Goal: Check status: Check status

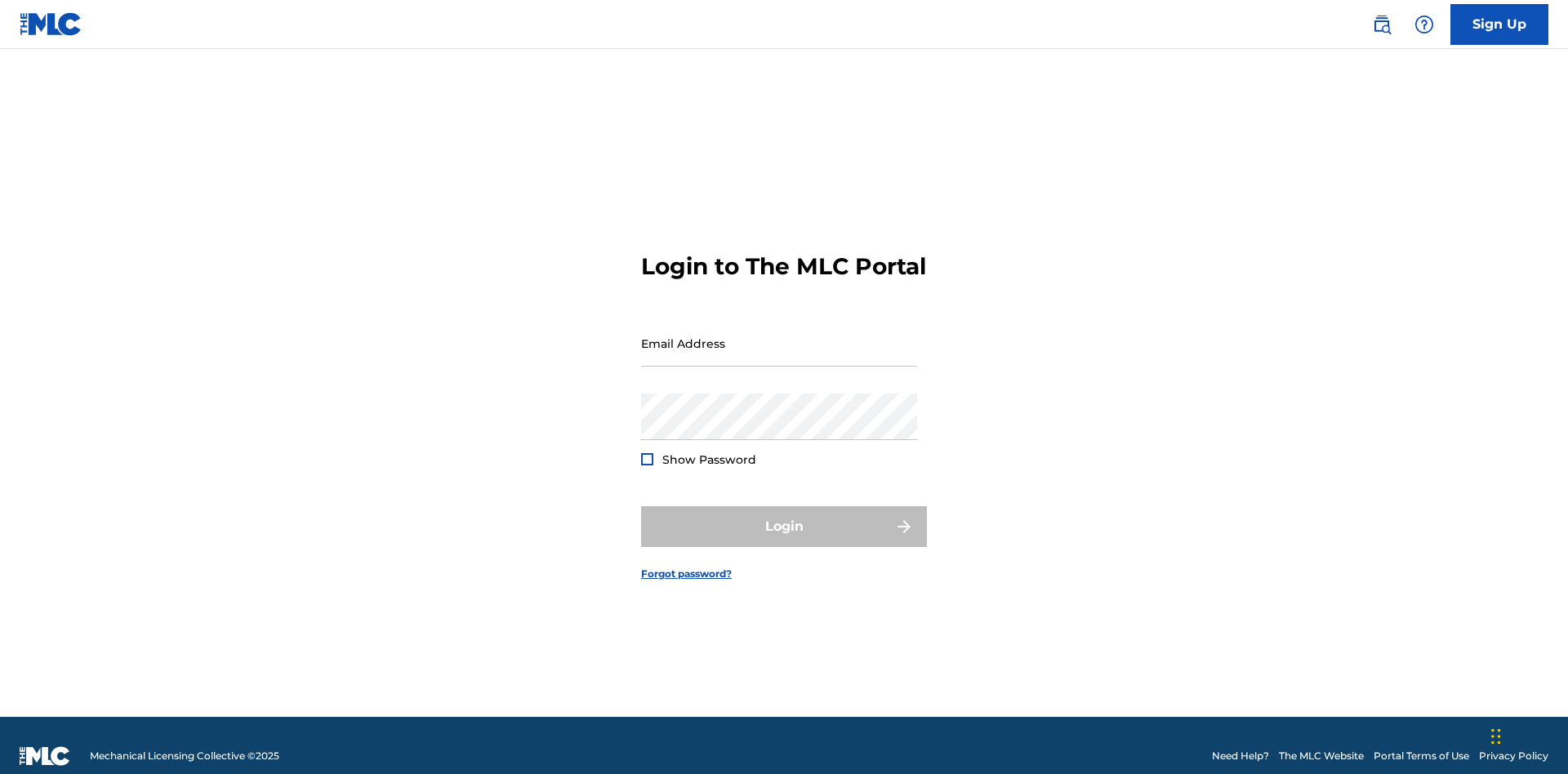
scroll to position [21, 0]
click at [779, 335] on input "Email Address" at bounding box center [779, 342] width 276 height 46
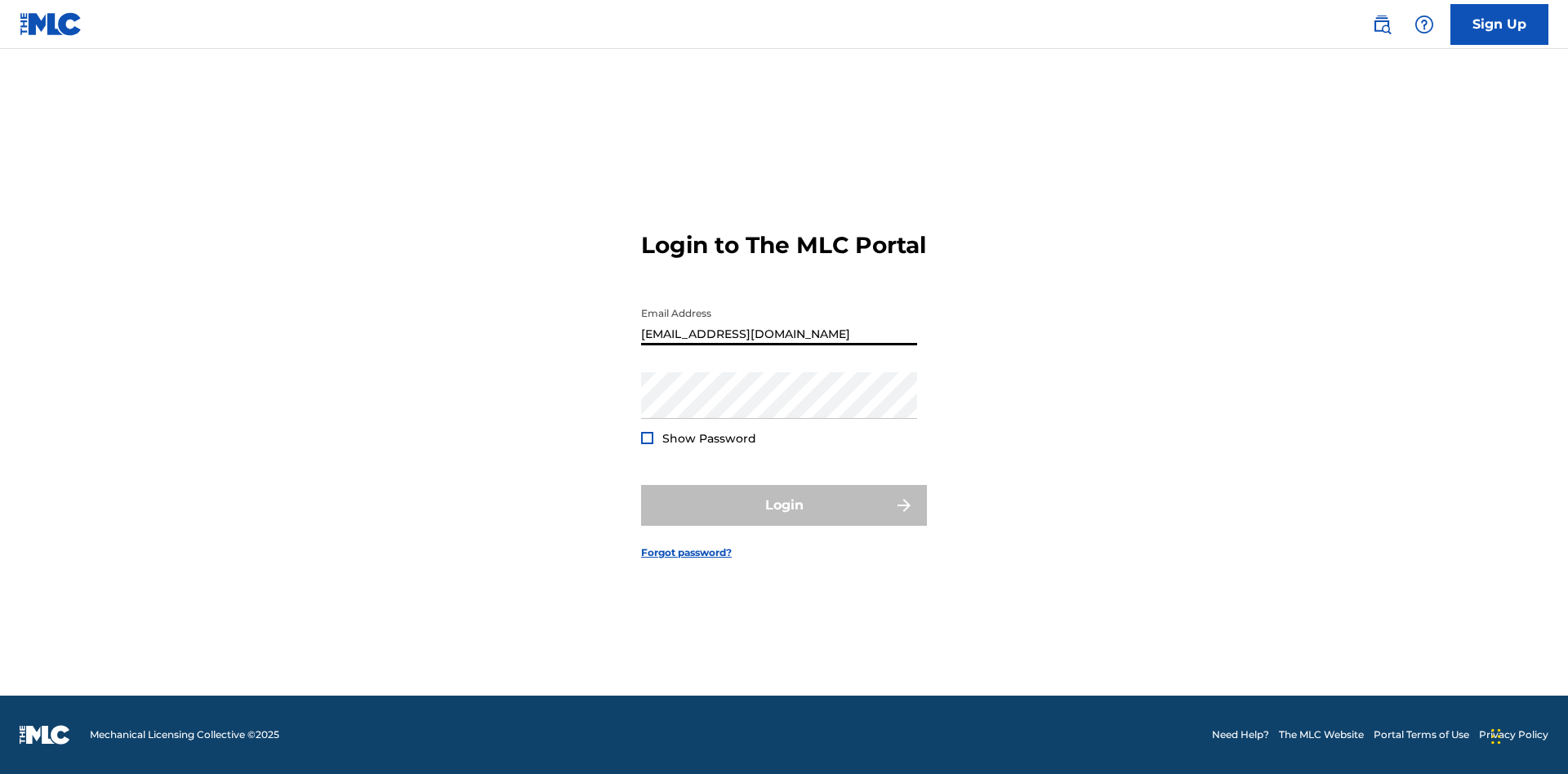
type input "Duke.McTesterson@gmail.com"
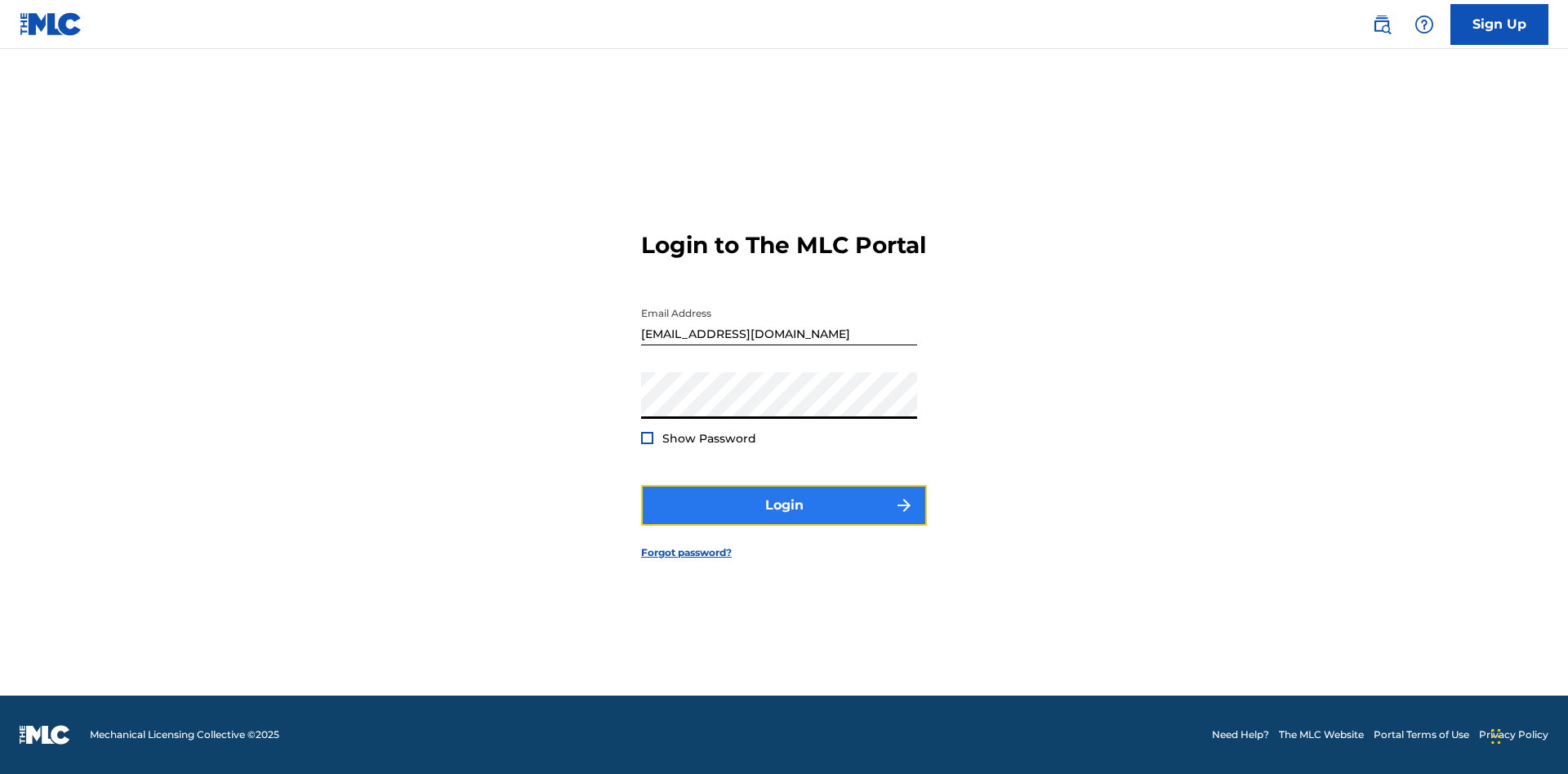
click at [784, 519] on button "Login" at bounding box center [784, 505] width 286 height 41
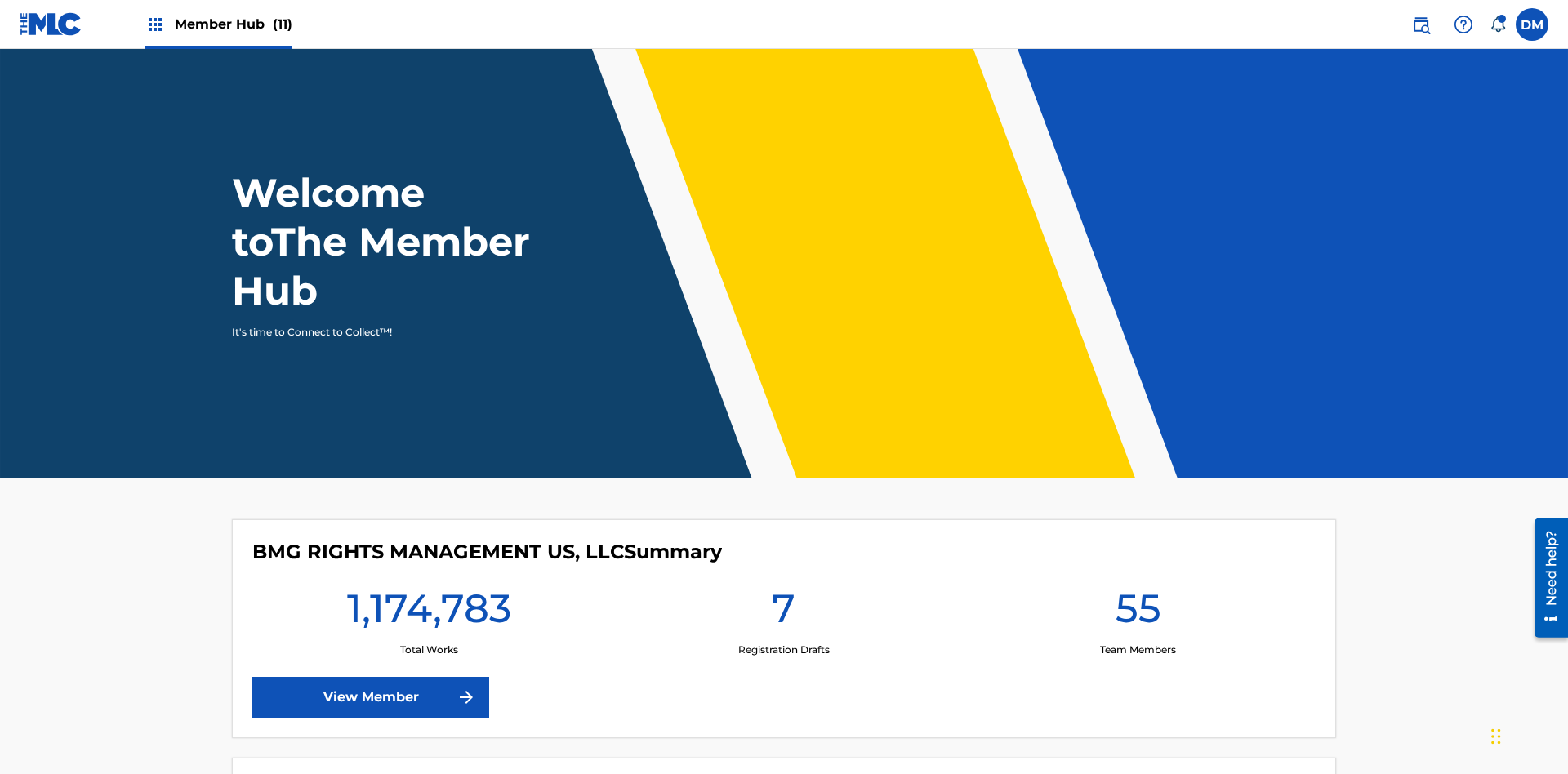
scroll to position [71, 0]
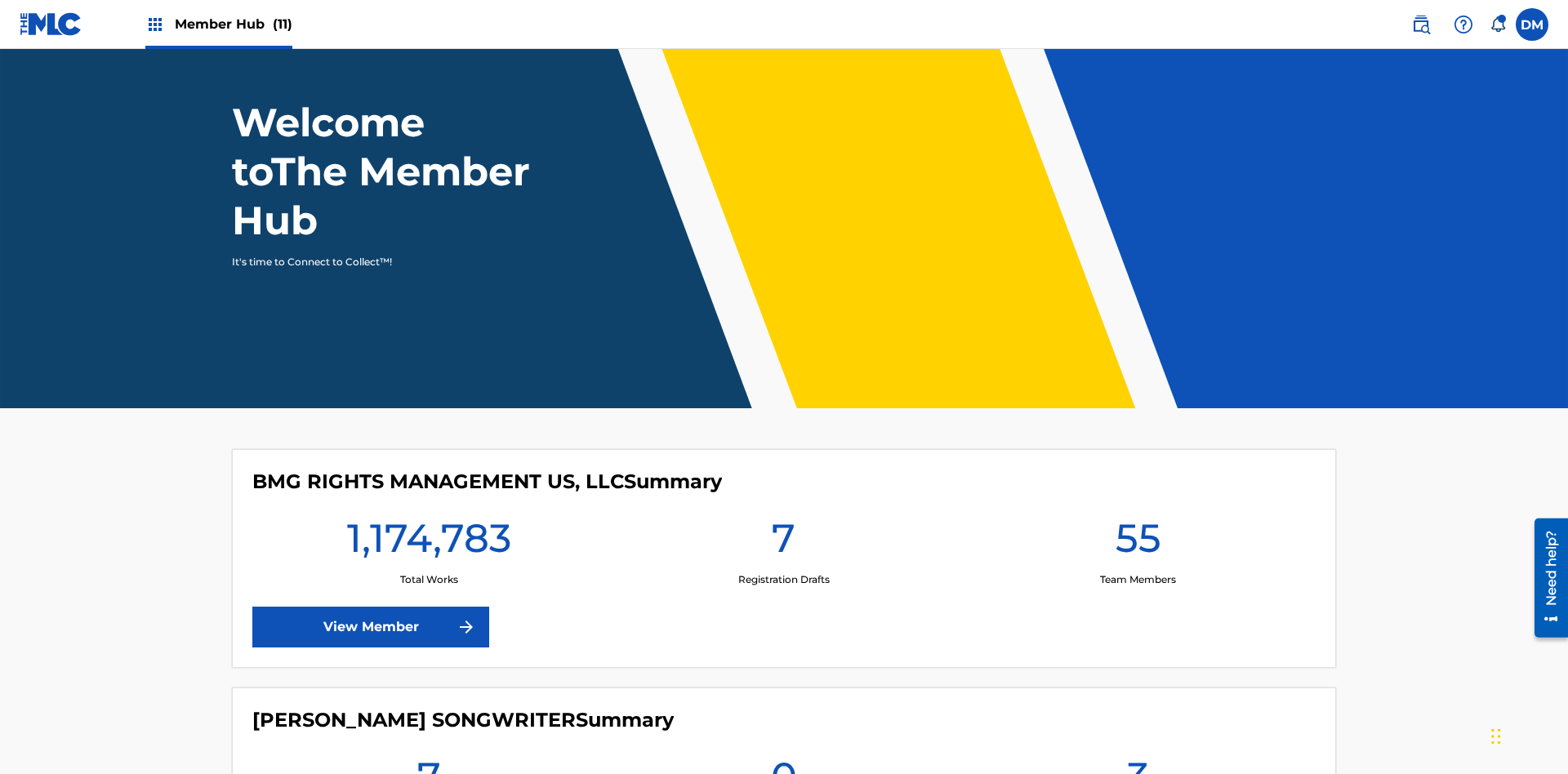
click at [218, 24] on span "Member Hub (11)" at bounding box center [233, 24] width 118 height 19
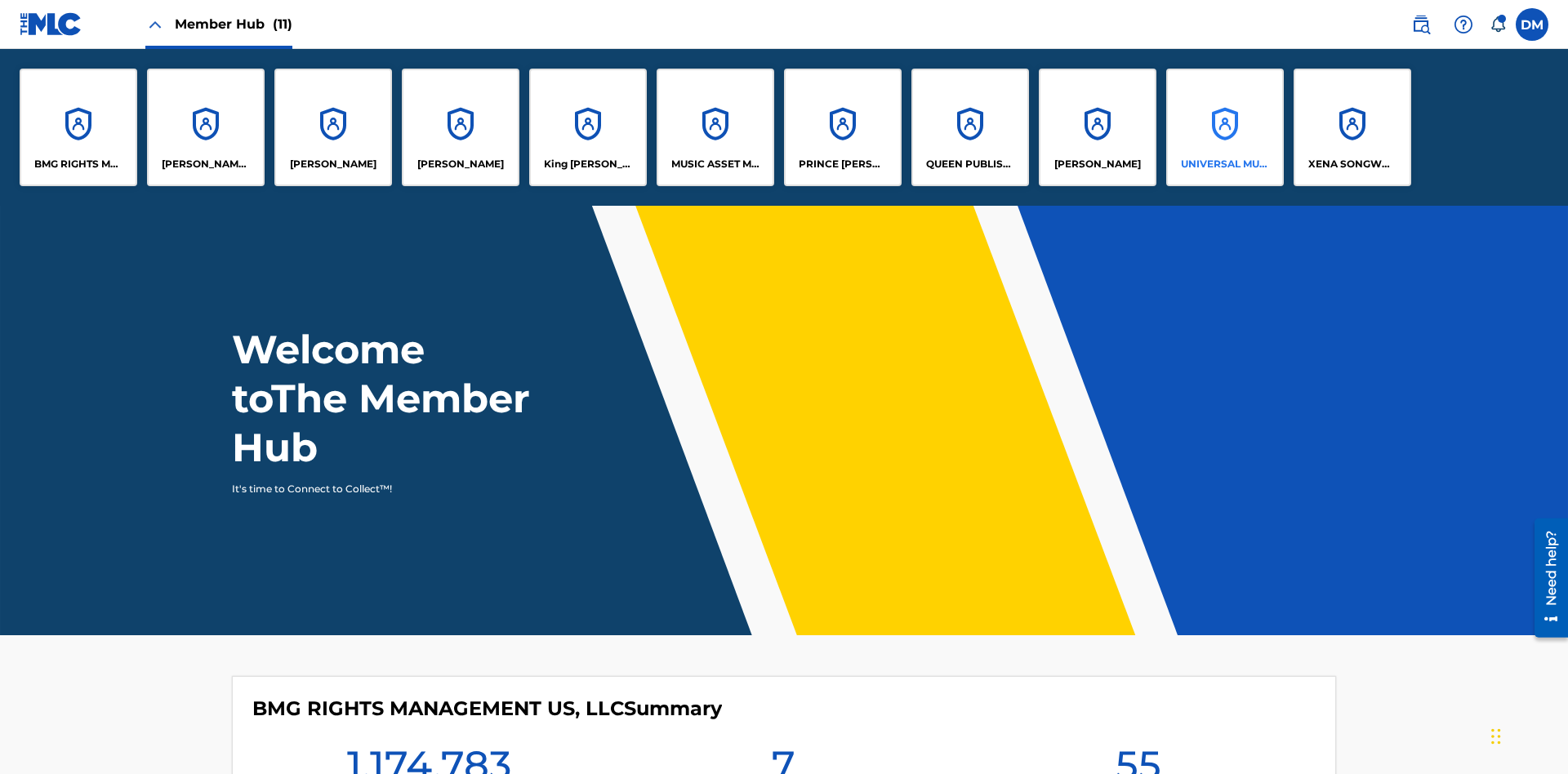
click at [1224, 164] on p "UNIVERSAL MUSIC PUB GROUP" at bounding box center [1225, 164] width 89 height 15
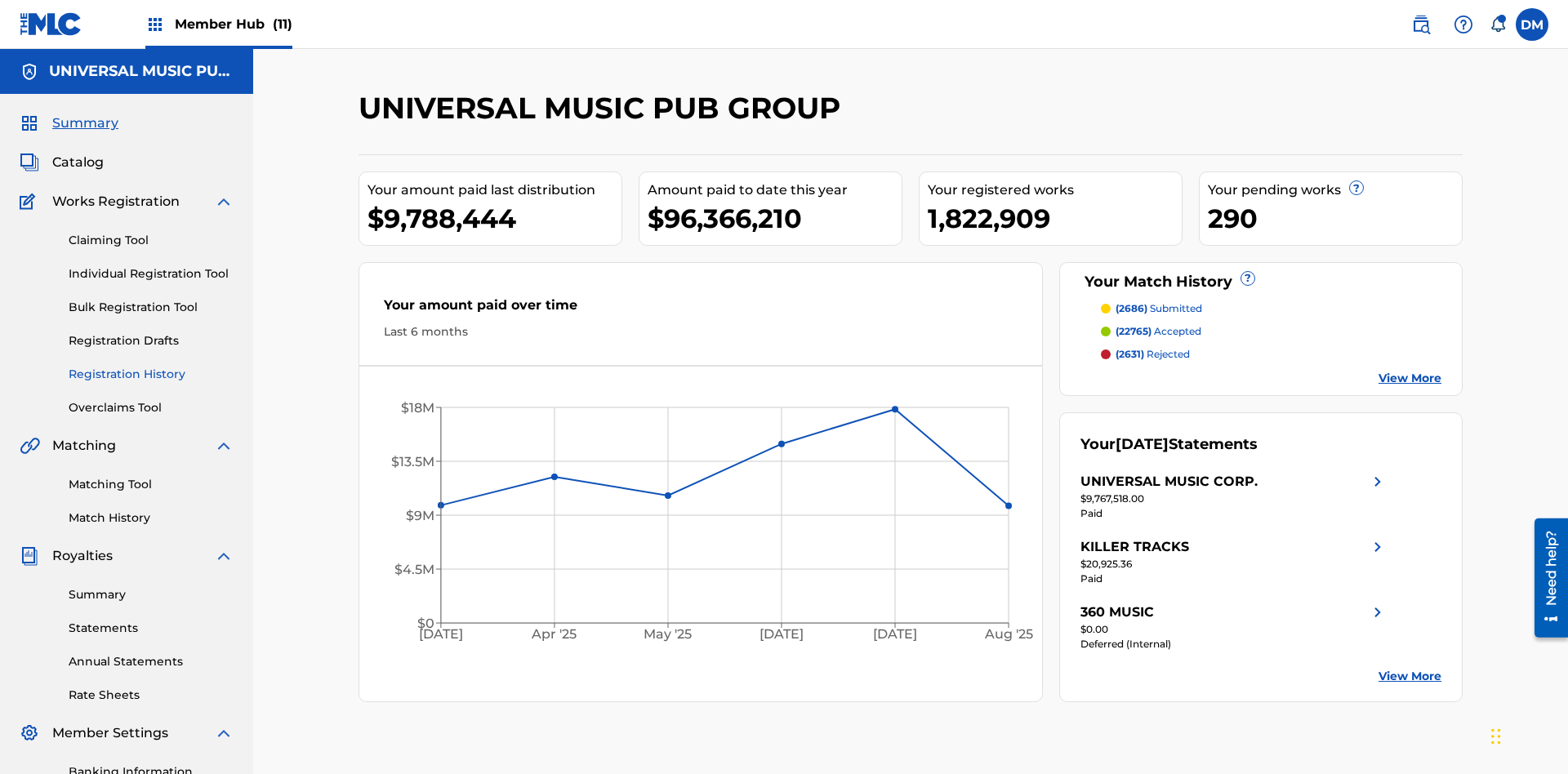
click at [151, 366] on link "Registration History" at bounding box center [151, 374] width 165 height 17
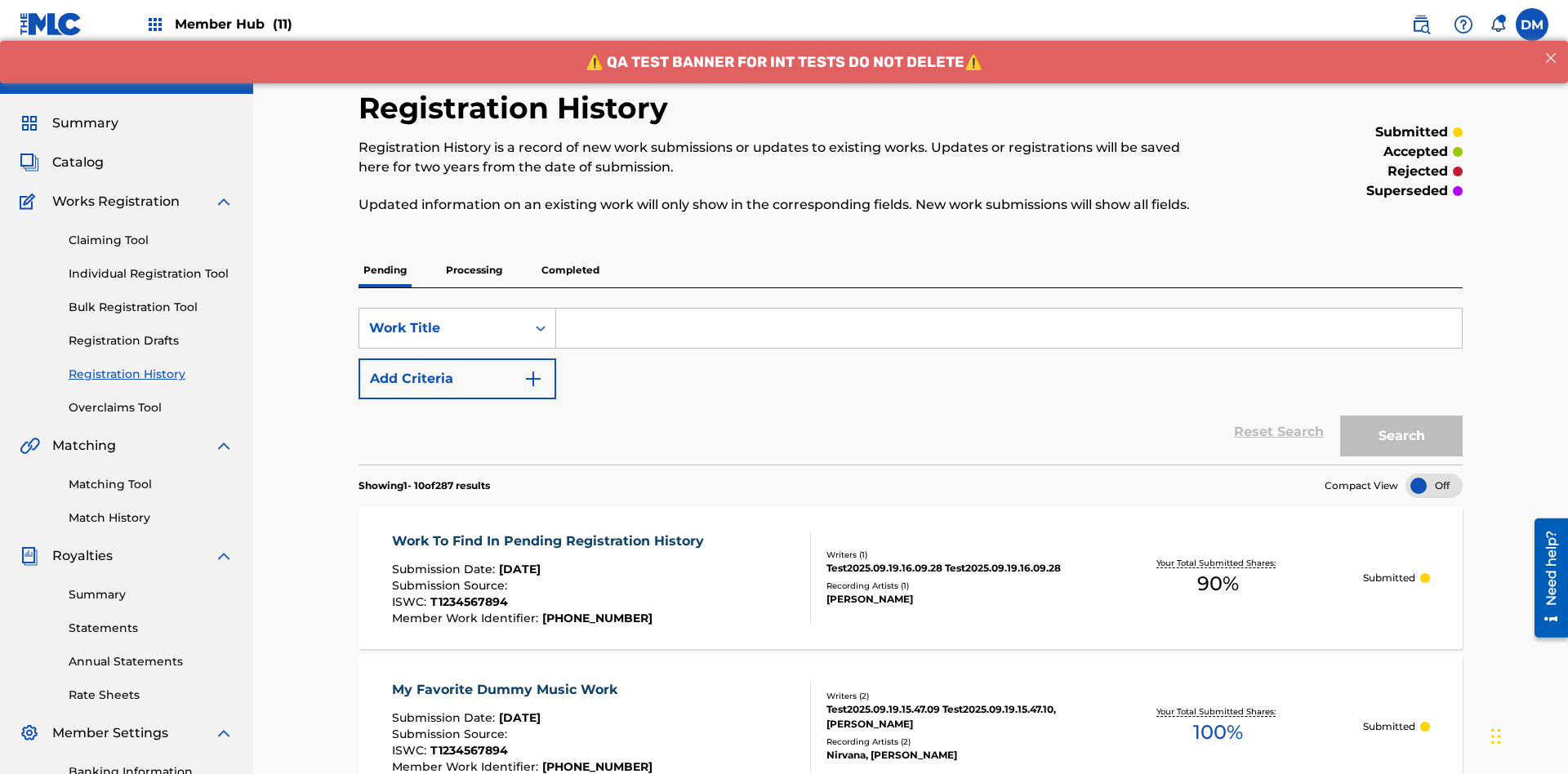
scroll to position [375, 0]
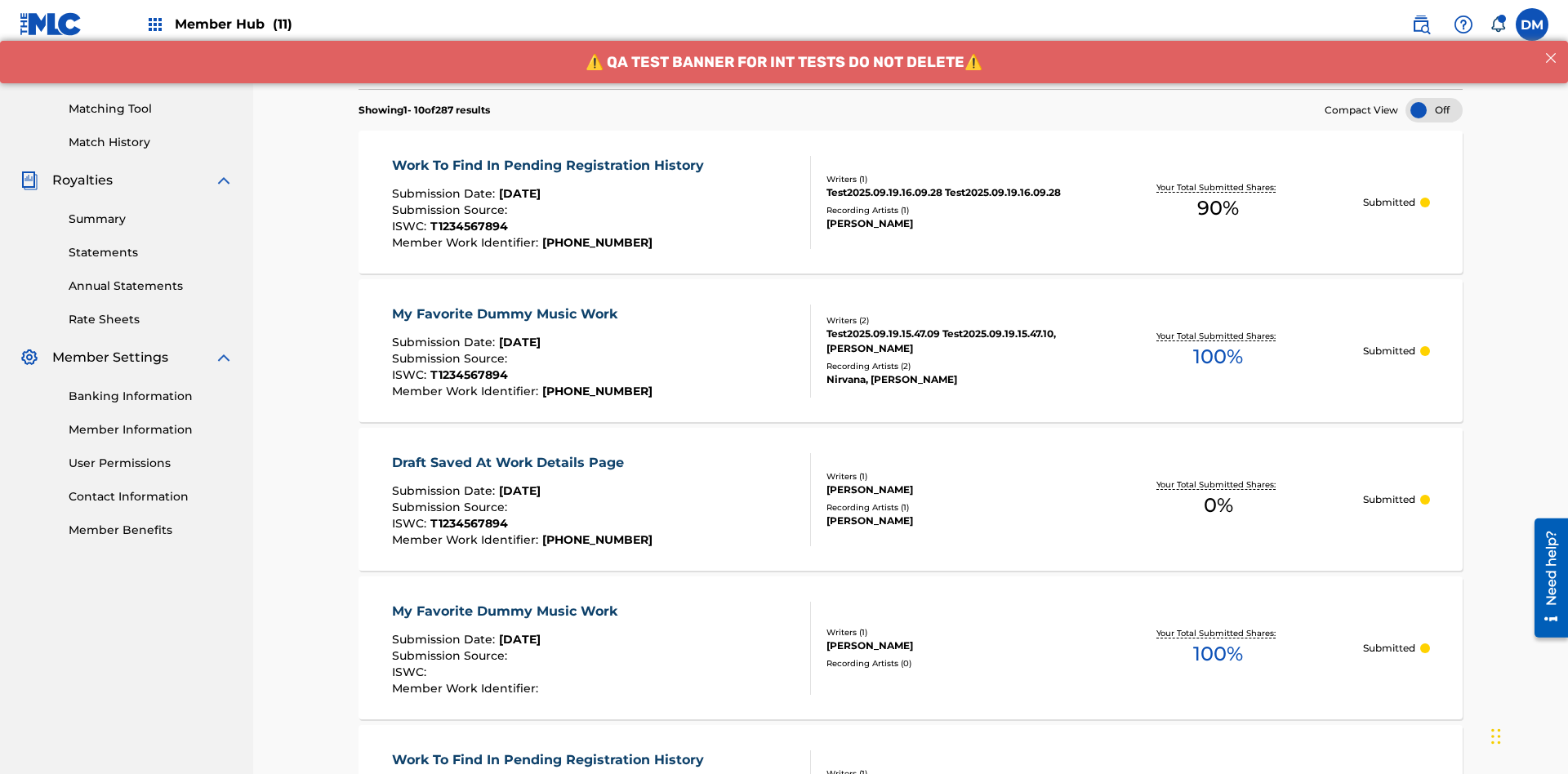
click at [1434, 111] on div at bounding box center [1434, 110] width 57 height 24
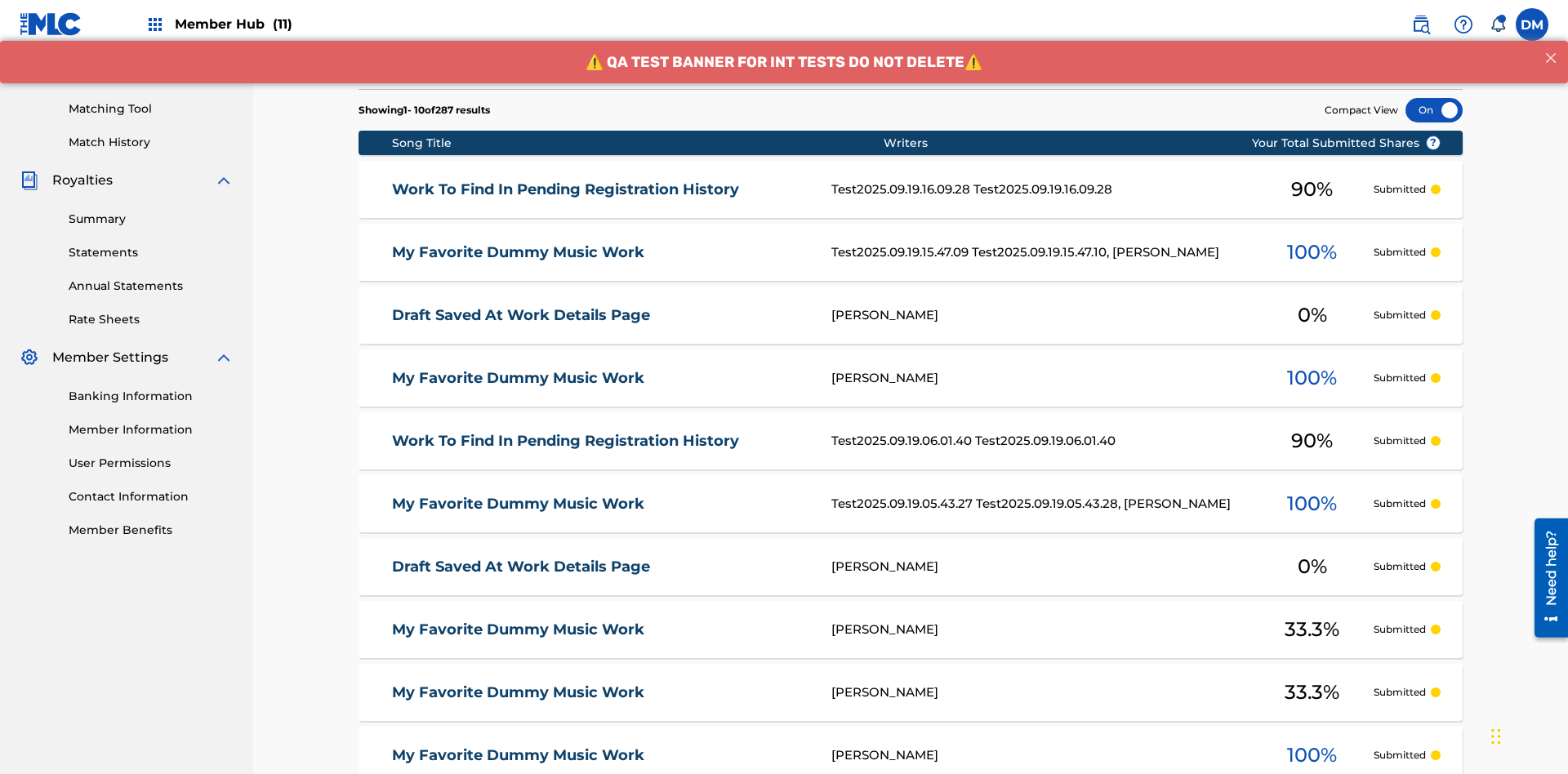
click at [1434, 111] on div at bounding box center [1434, 110] width 57 height 24
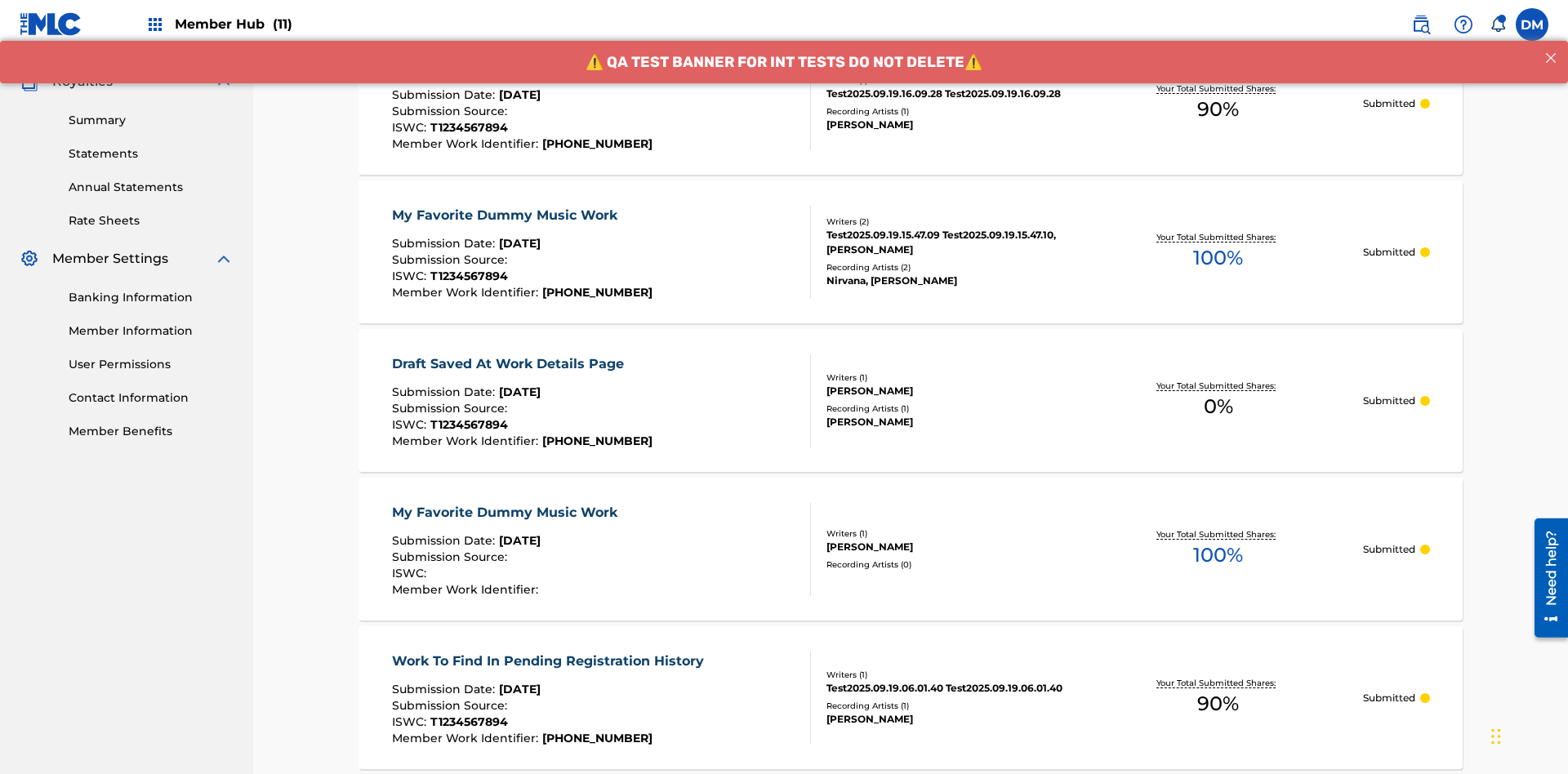
scroll to position [155, 0]
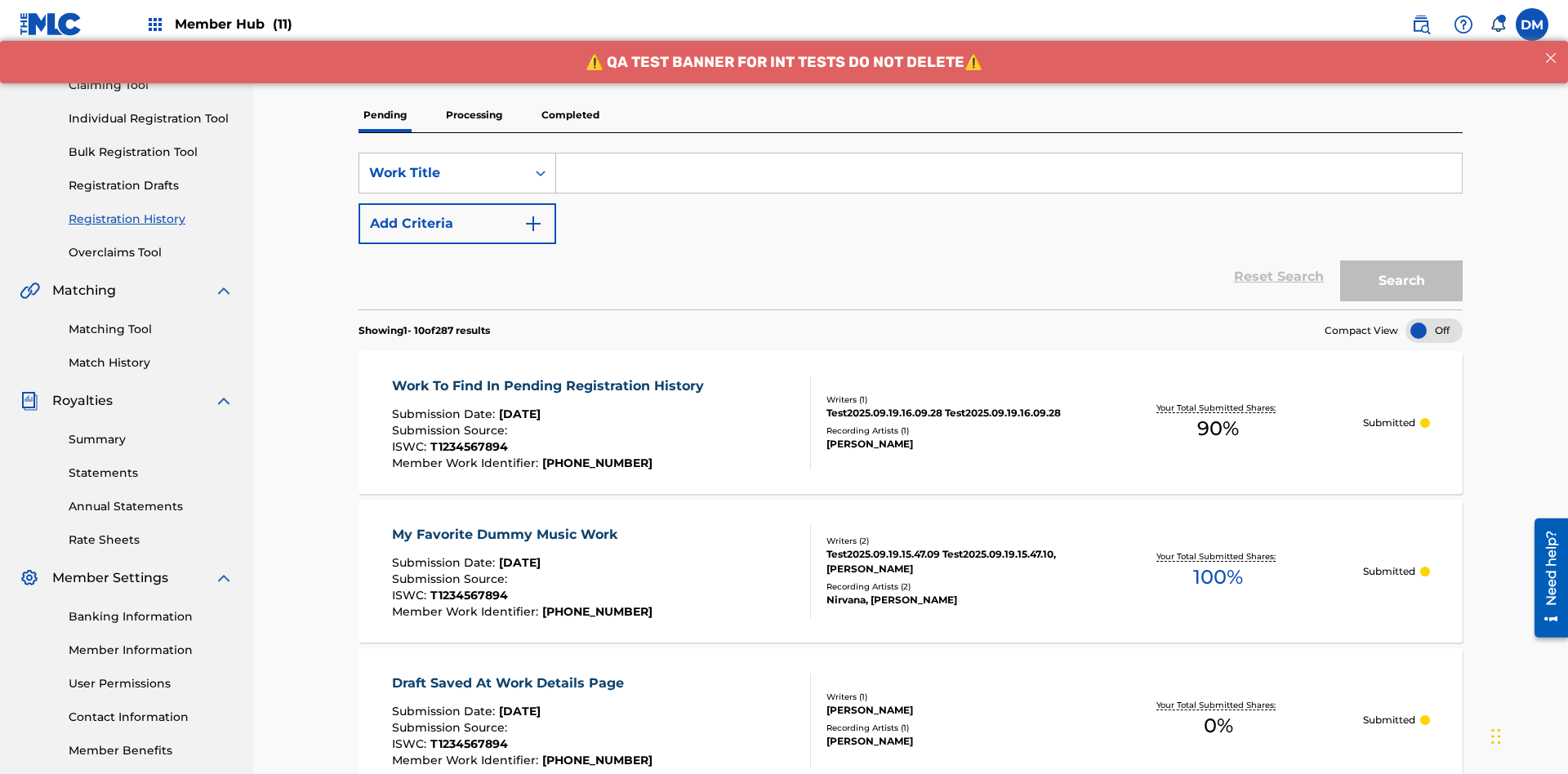
click at [474, 115] on p "Processing" at bounding box center [474, 114] width 66 height 34
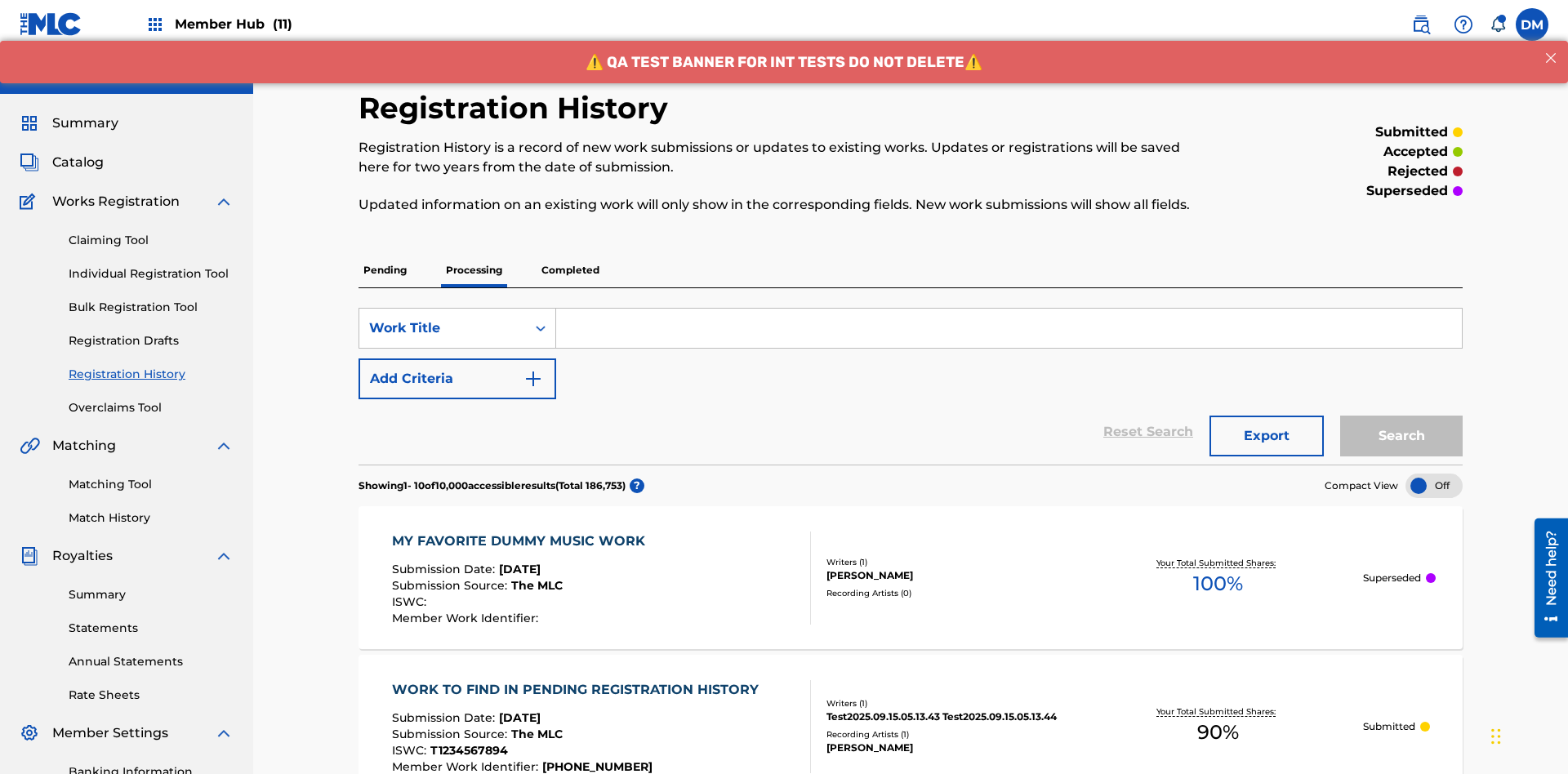
scroll to position [375, 0]
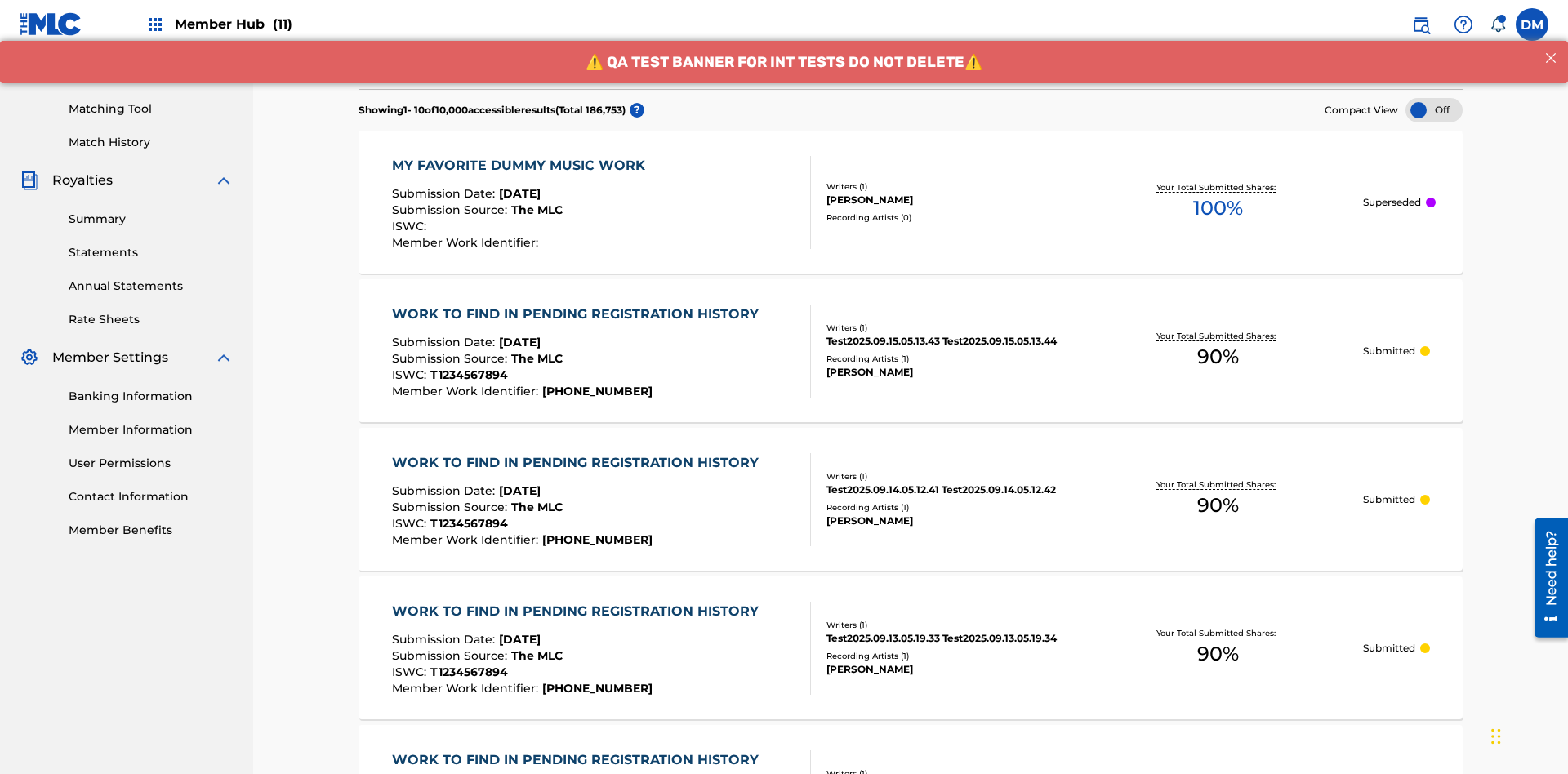
click at [1434, 111] on div at bounding box center [1434, 110] width 57 height 24
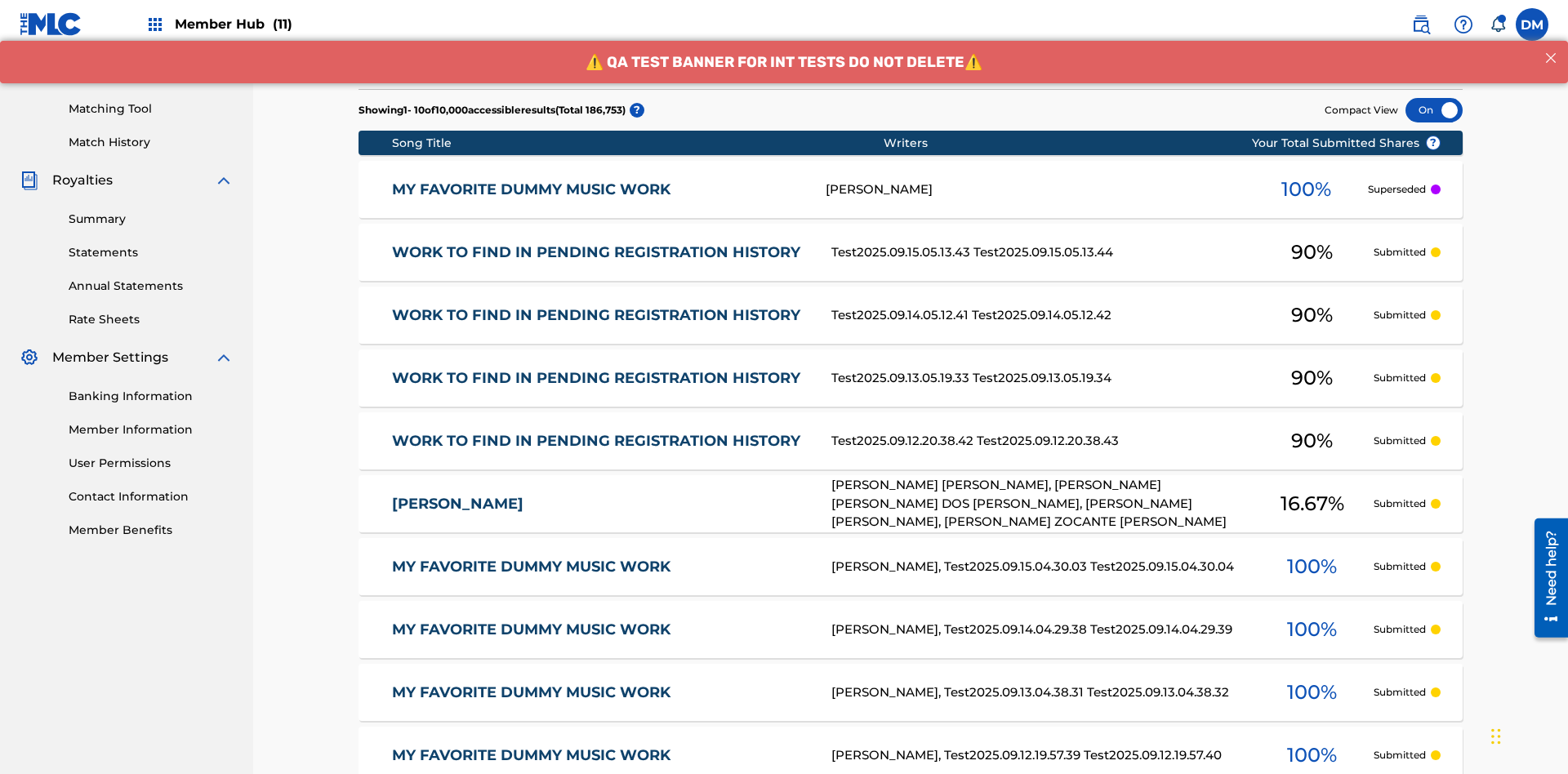
click at [1434, 111] on div at bounding box center [1434, 110] width 57 height 24
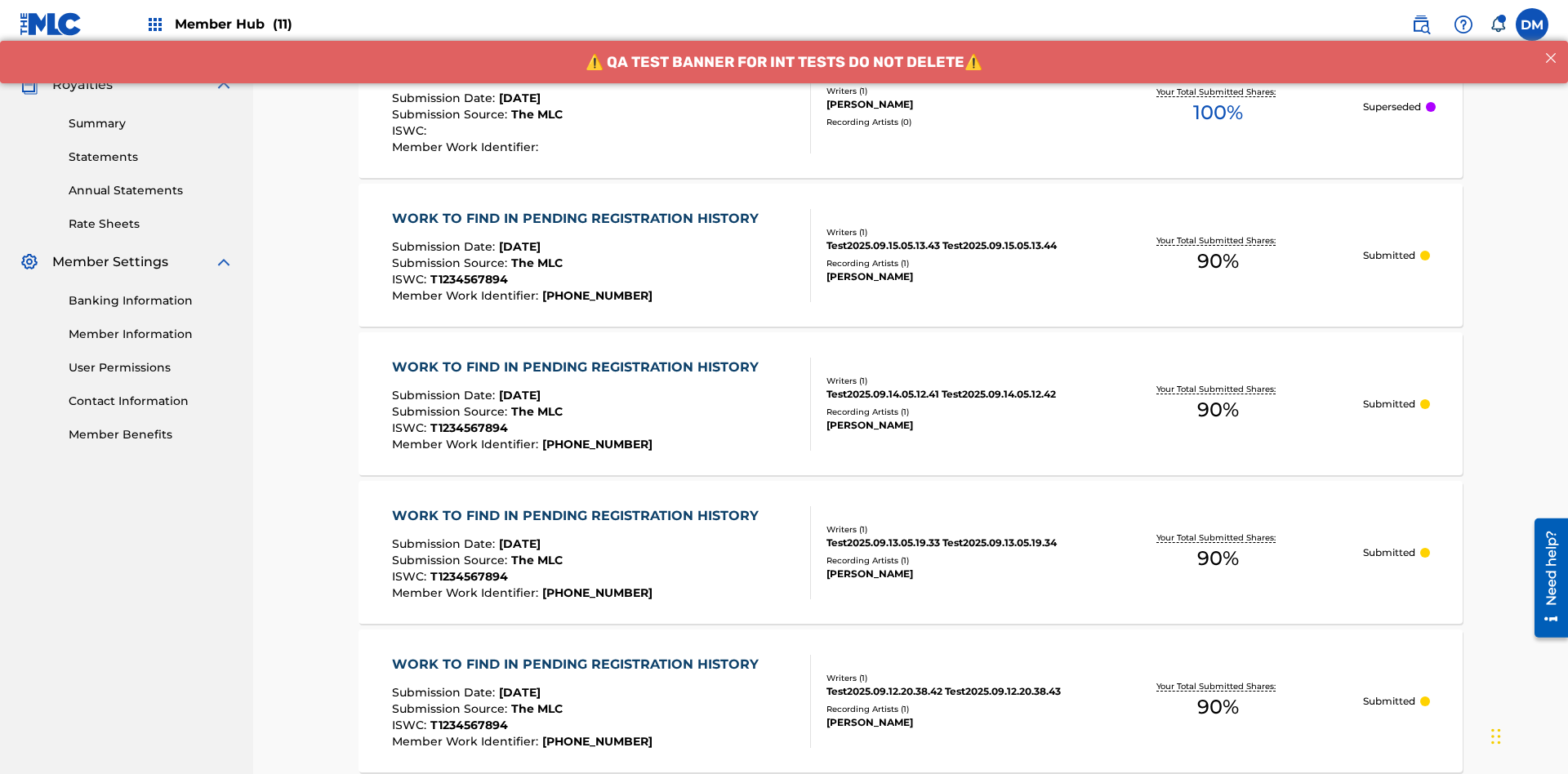
scroll to position [474, 0]
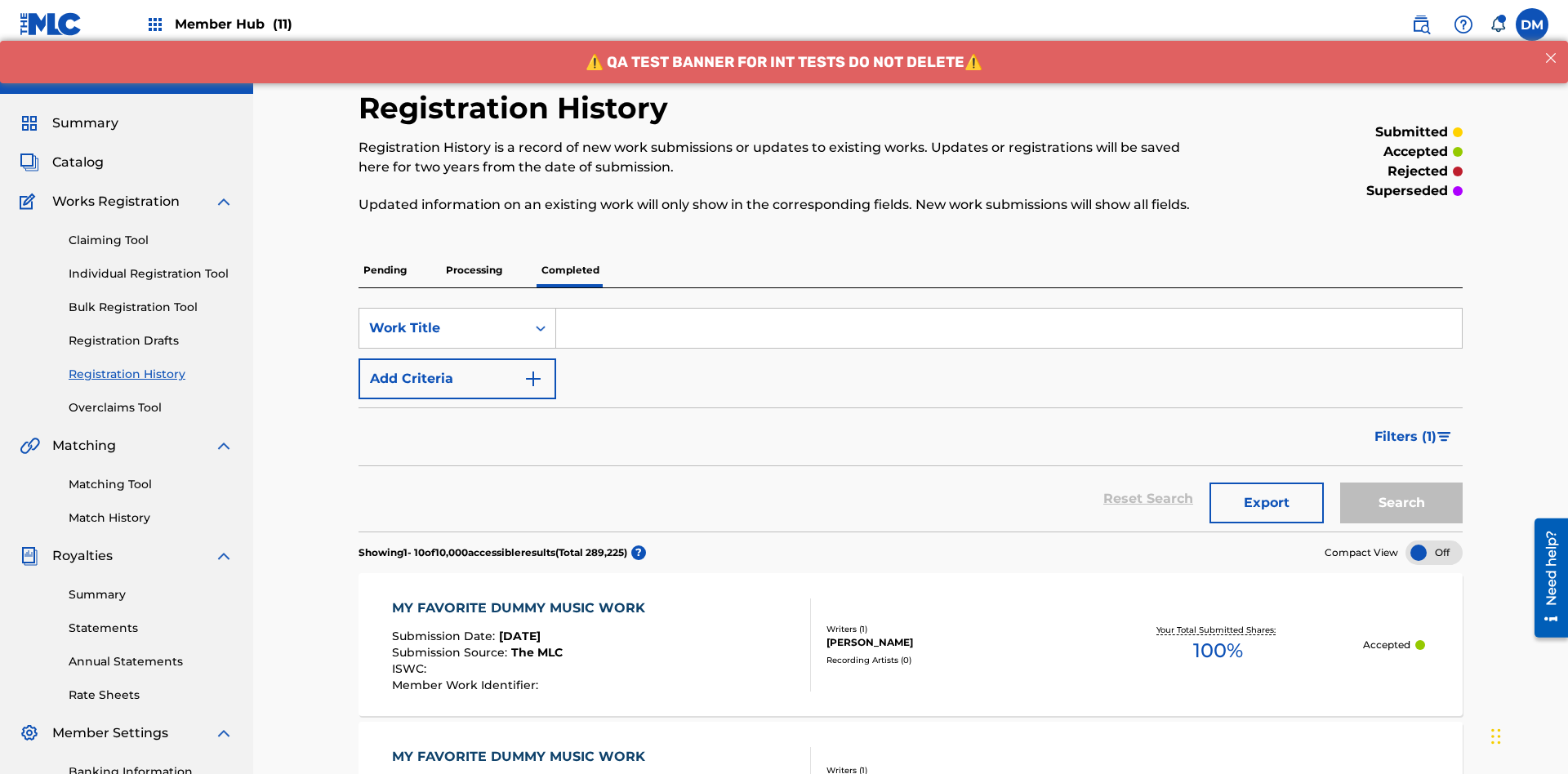
scroll to position [442, 0]
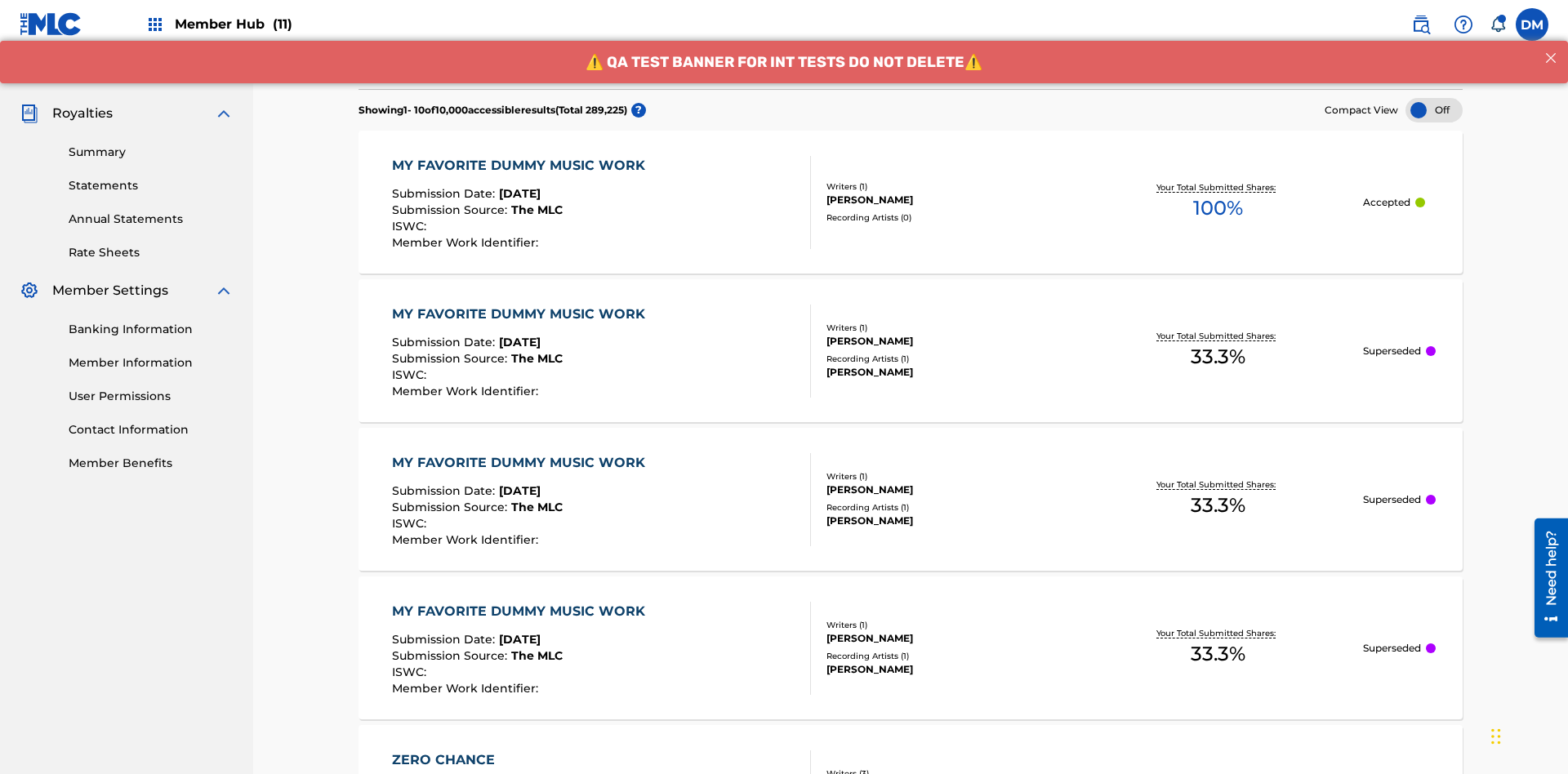
click at [1434, 111] on div at bounding box center [1434, 110] width 57 height 24
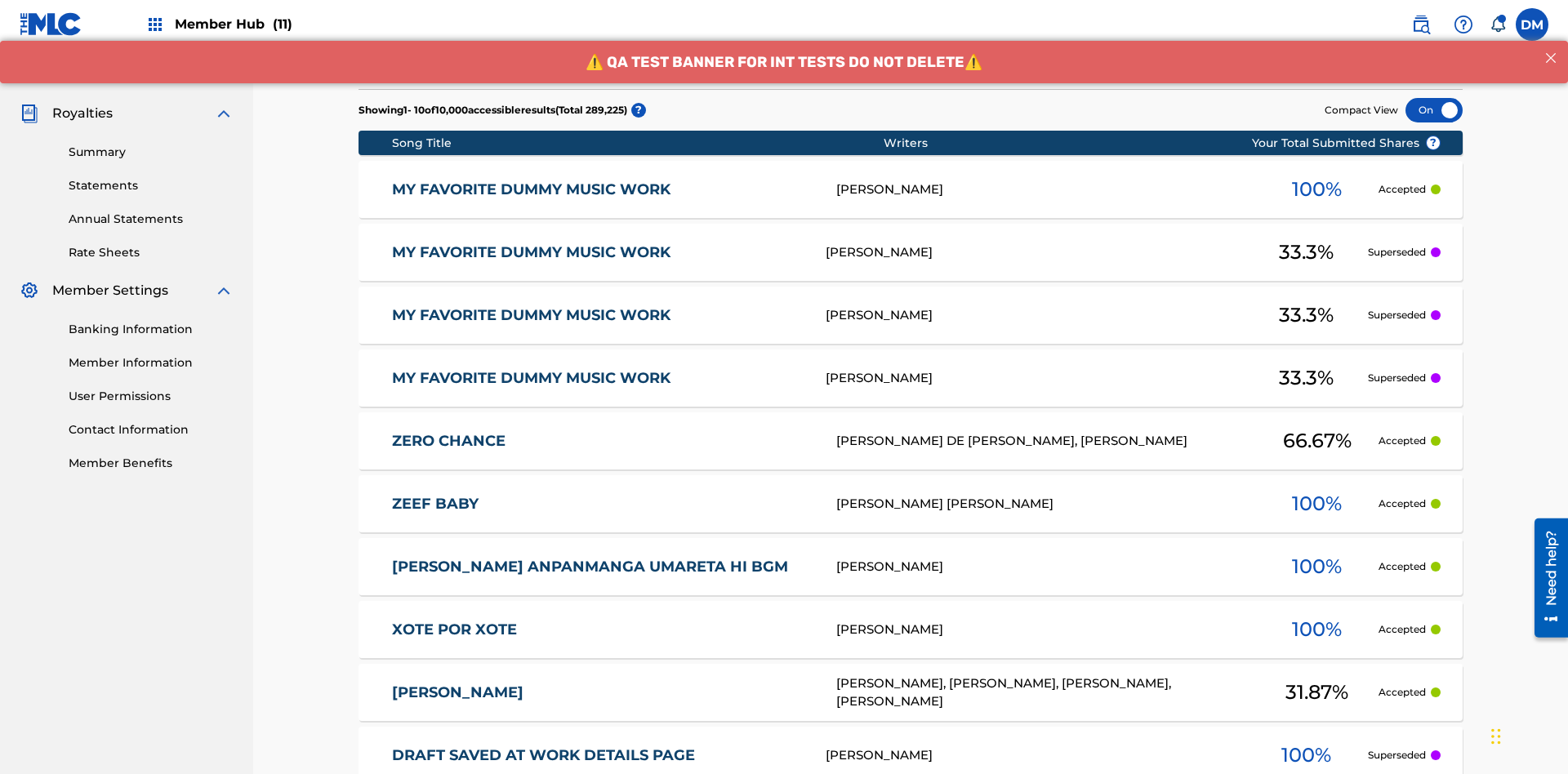
click at [1434, 111] on div at bounding box center [1434, 110] width 57 height 24
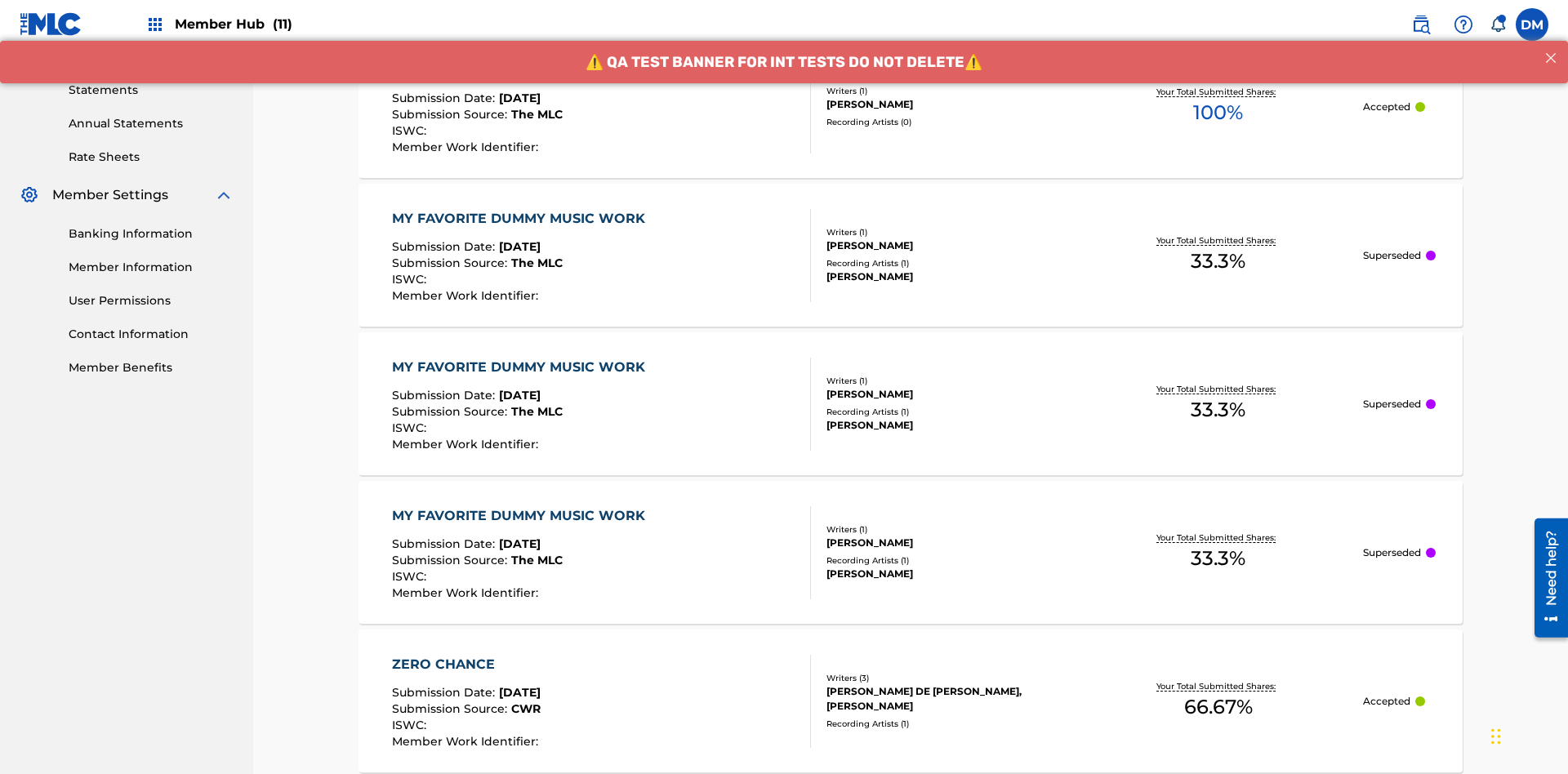
scroll to position [541, 0]
